Goal: Task Accomplishment & Management: Manage account settings

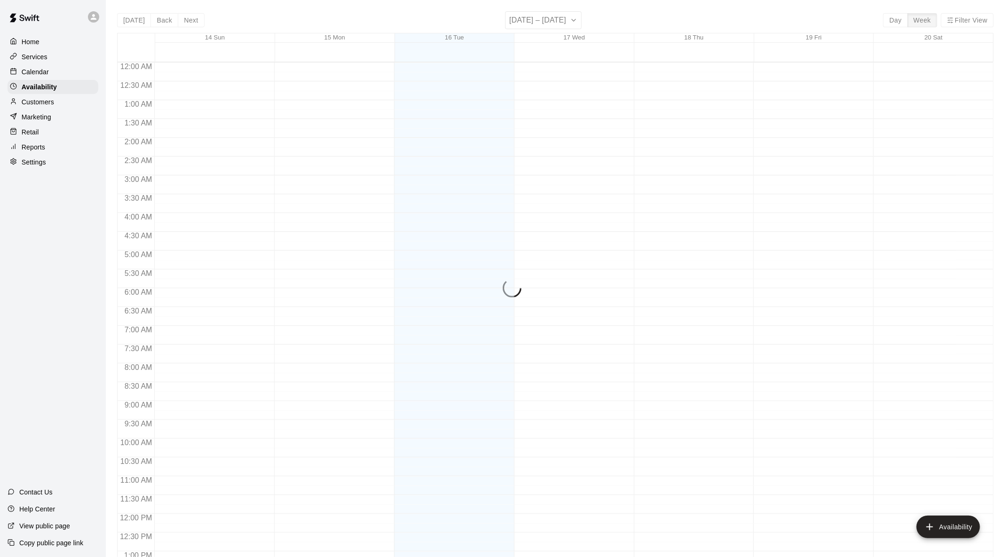
scroll to position [397, 0]
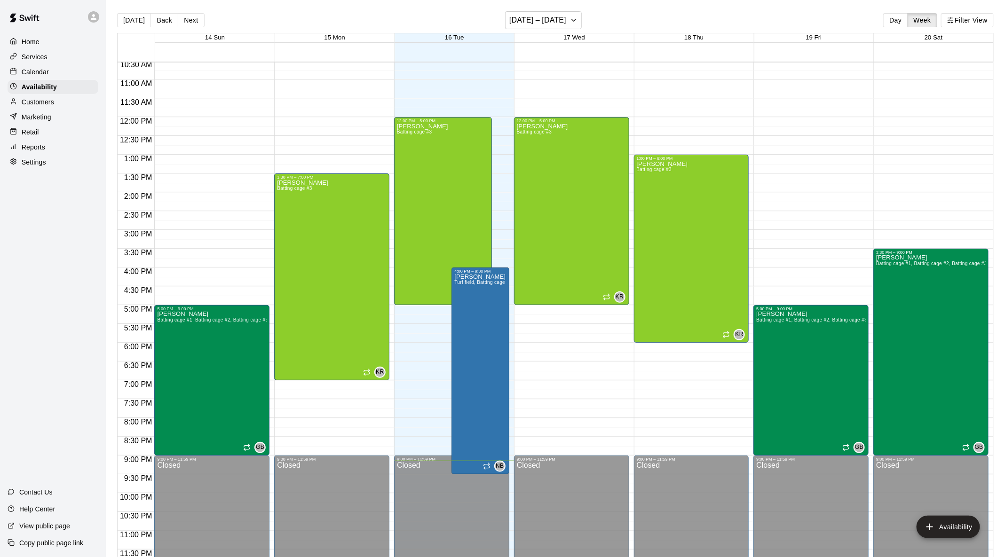
click at [61, 68] on div "Calendar" at bounding box center [53, 72] width 91 height 14
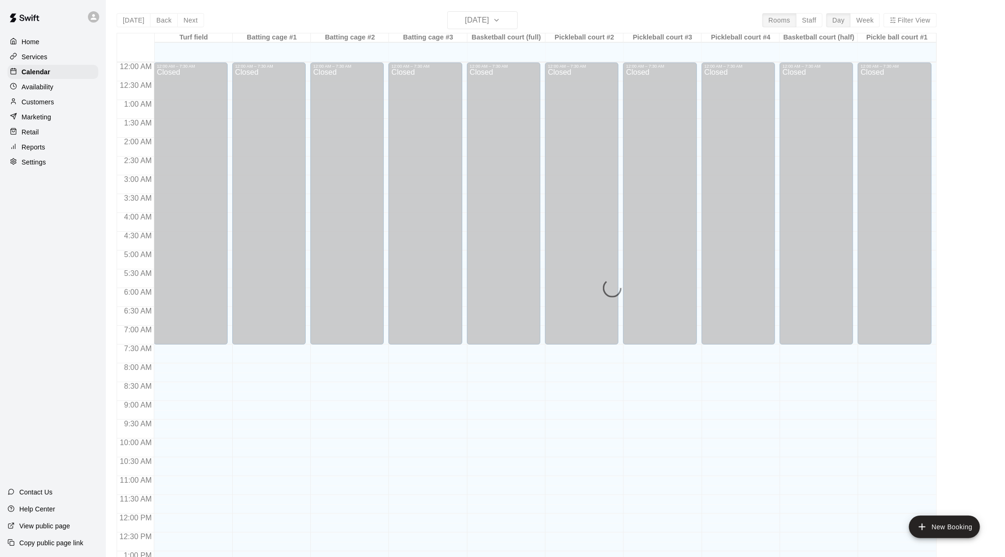
scroll to position [369, 0]
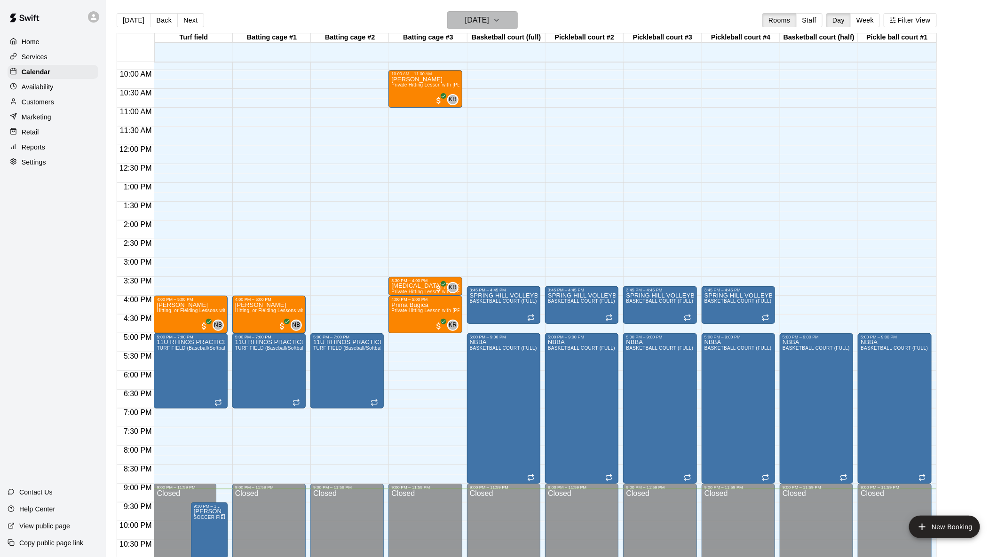
click at [500, 17] on icon "button" at bounding box center [497, 20] width 8 height 11
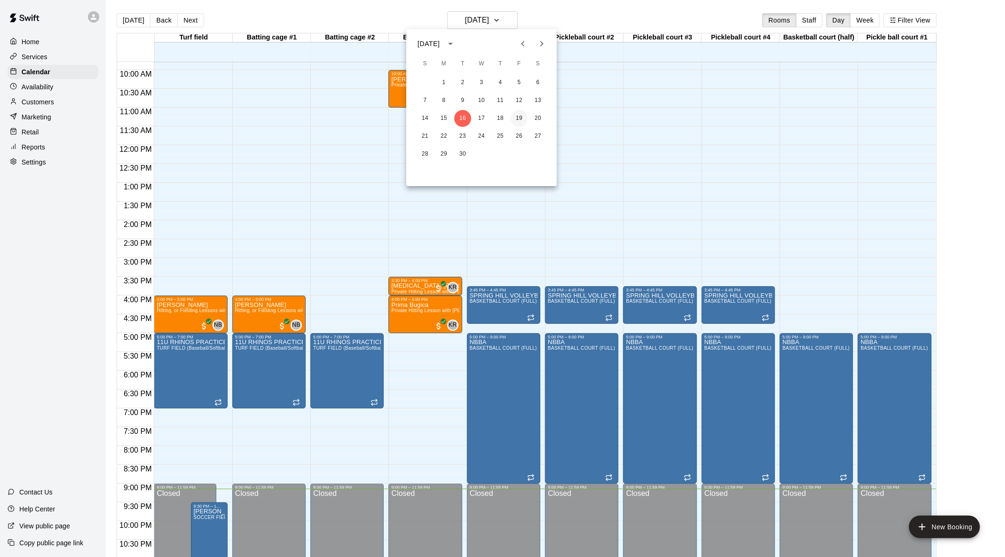
click at [518, 121] on button "19" at bounding box center [519, 118] width 17 height 17
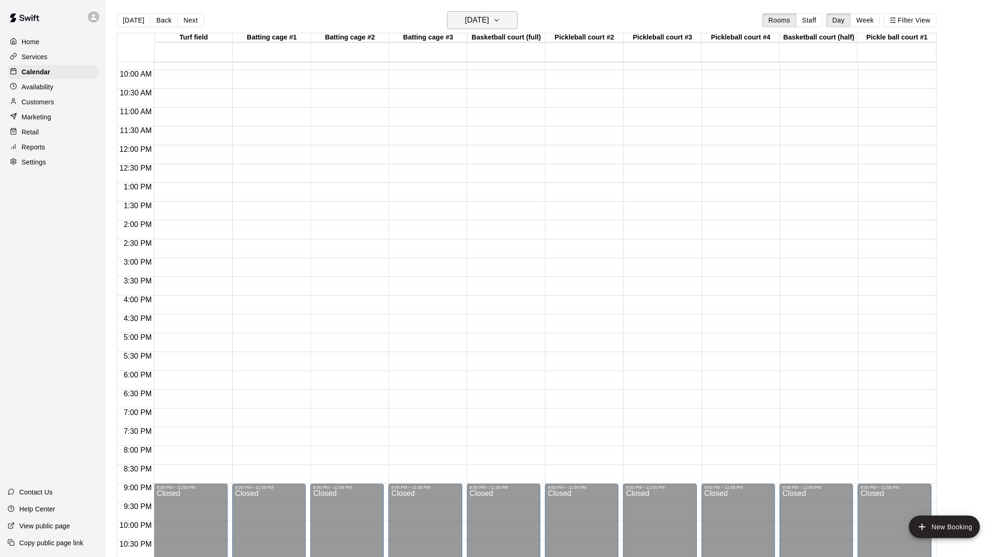
click at [500, 24] on icon "button" at bounding box center [497, 20] width 8 height 11
click at [521, 138] on button "26" at bounding box center [519, 136] width 17 height 17
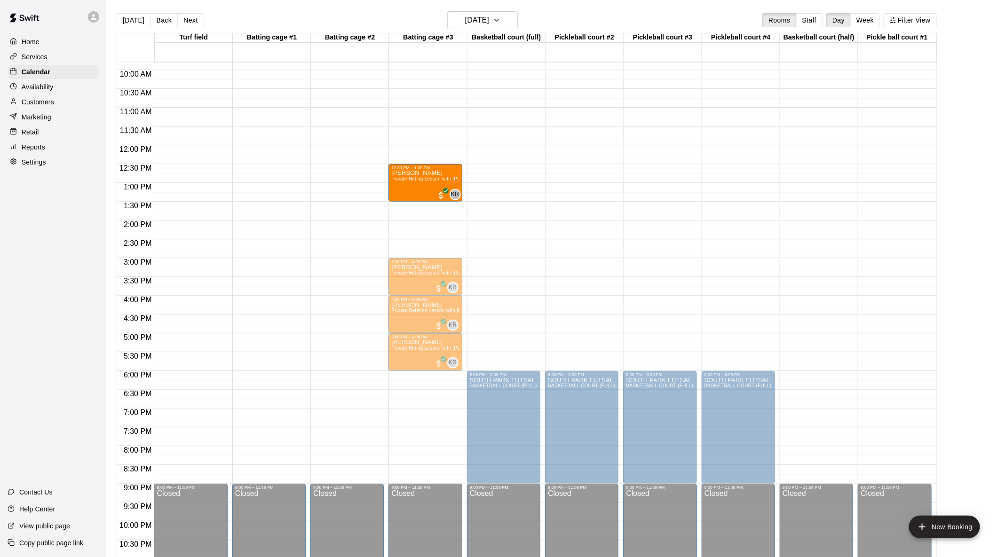
drag, startPoint x: 428, startPoint y: 205, endPoint x: 428, endPoint y: 195, distance: 9.9
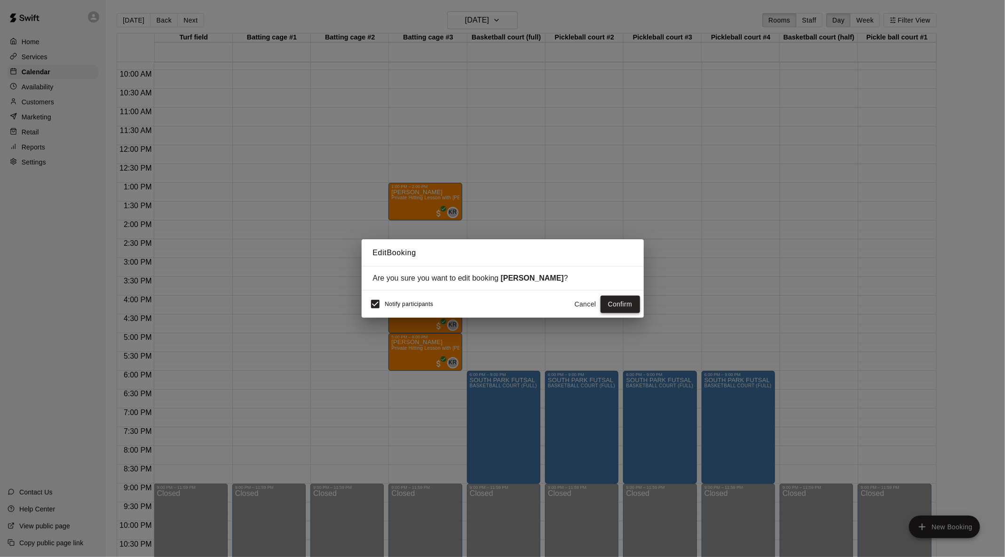
click at [625, 306] on button "Confirm" at bounding box center [619, 304] width 39 height 17
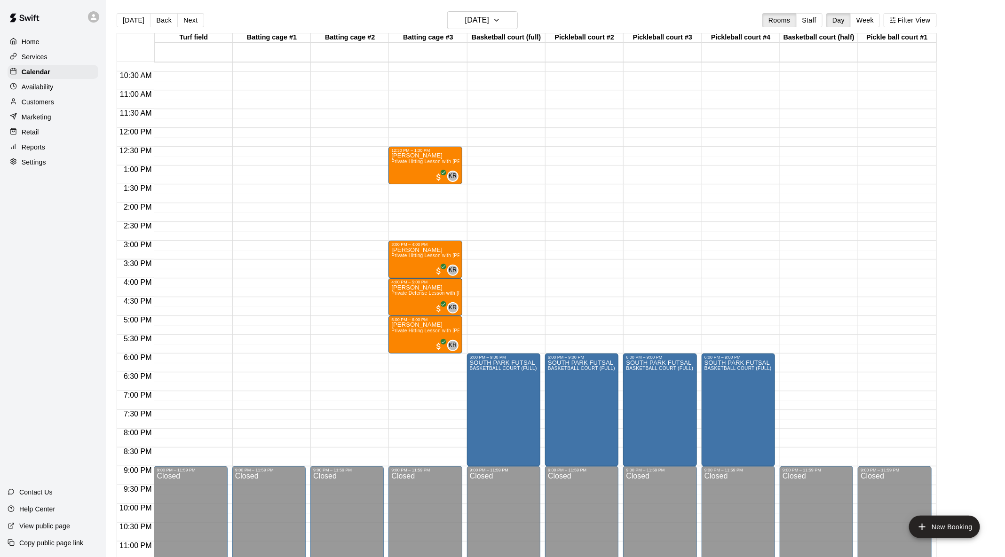
scroll to position [397, 0]
